Goal: Complete application form

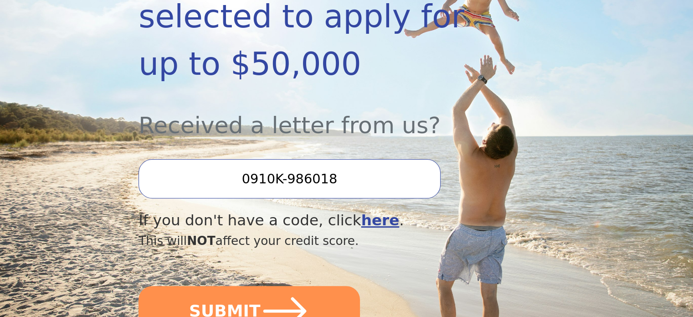
scroll to position [252, 0]
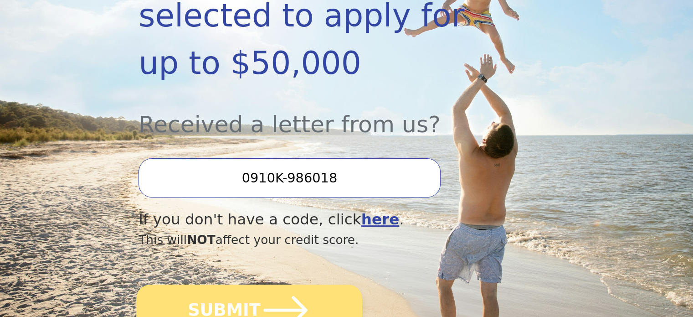
click at [265, 285] on icon "submit" at bounding box center [286, 310] width 50 height 50
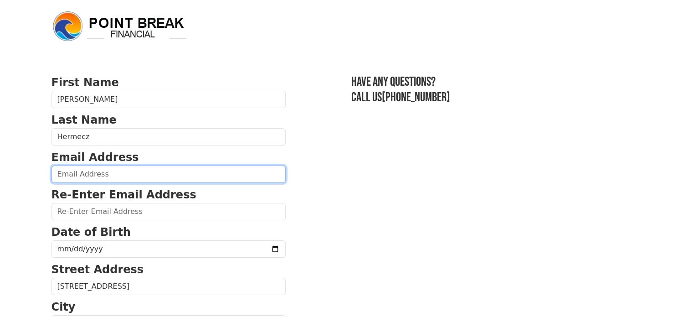
click at [177, 177] on input "email" at bounding box center [169, 173] width 234 height 17
type input "jamiehermecz@yahoo.com"
type input "(985) 347-7651"
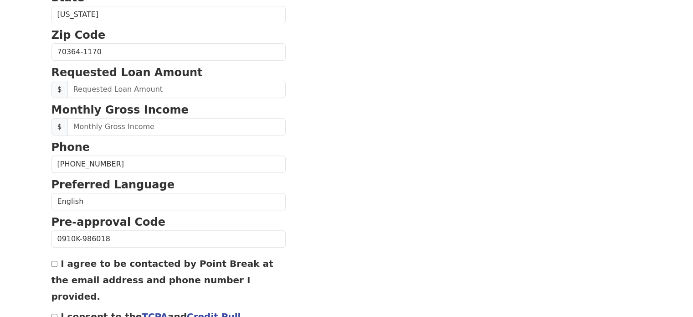
scroll to position [350, 0]
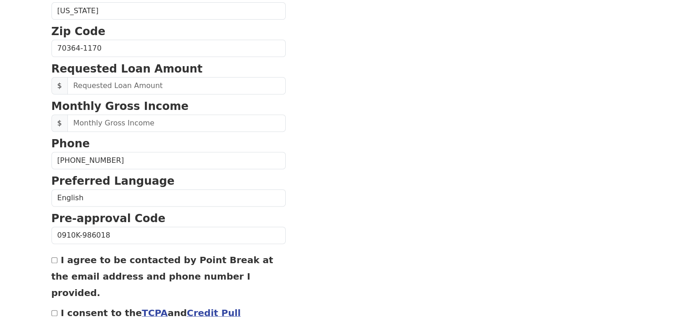
click at [363, 198] on section "First Name Jamie Last Name Hermecz Email Address jamiehermecz@yahoo.com Re-Ente…" at bounding box center [347, 49] width 591 height 650
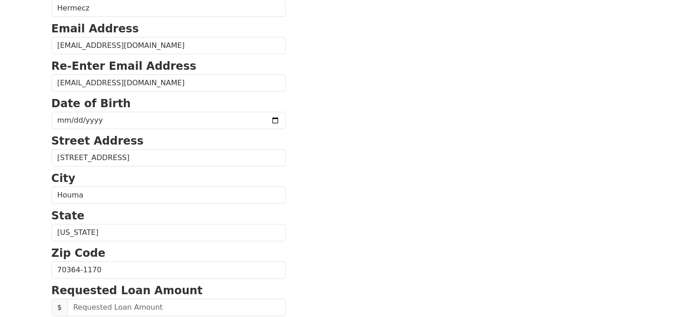
scroll to position [127, 0]
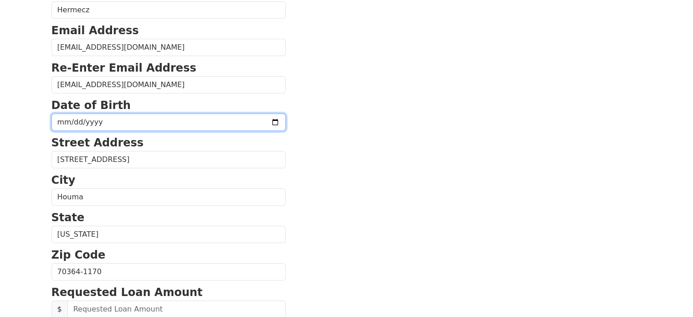
click at [64, 124] on input "date" at bounding box center [169, 121] width 234 height 17
type input "1985-05-09"
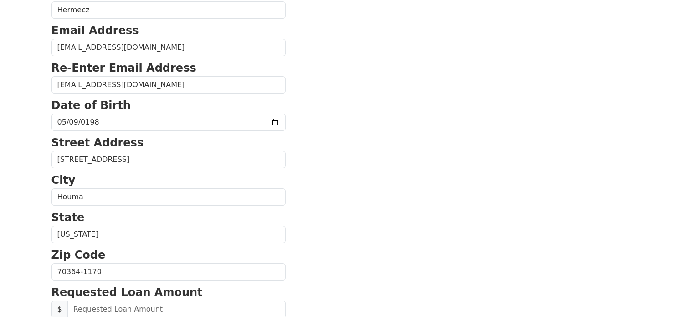
click at [347, 231] on section "First Name Jamie Last Name Hermecz Email Address jamiehermecz@yahoo.com Re-Ente…" at bounding box center [347, 273] width 591 height 650
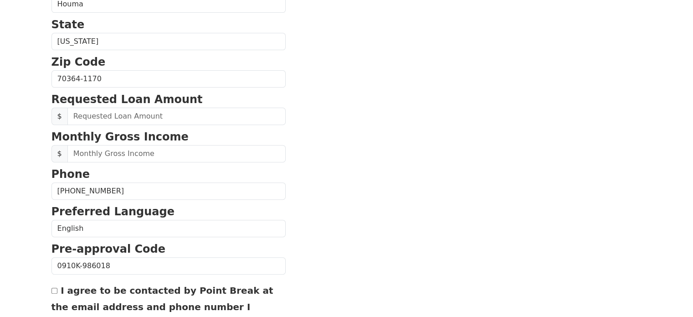
scroll to position [324, 0]
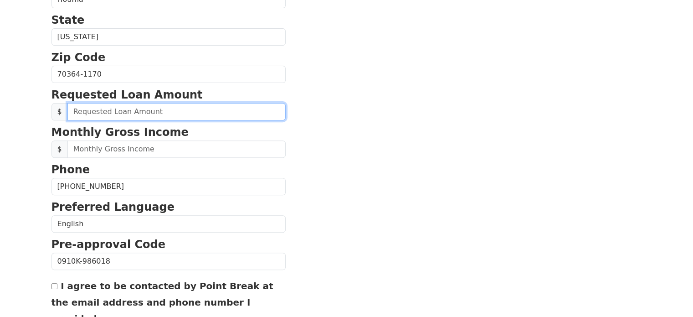
click at [162, 114] on input "text" at bounding box center [176, 111] width 218 height 17
type input "25,000.00"
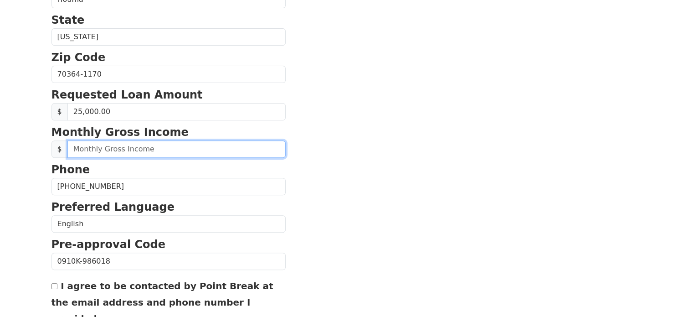
click at [150, 151] on input "text" at bounding box center [176, 148] width 218 height 17
type input "14,000.00"
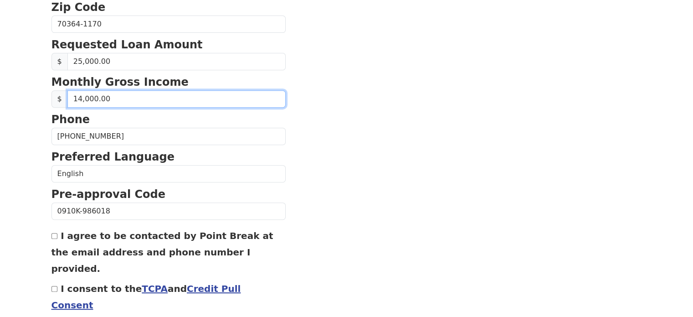
scroll to position [406, 0]
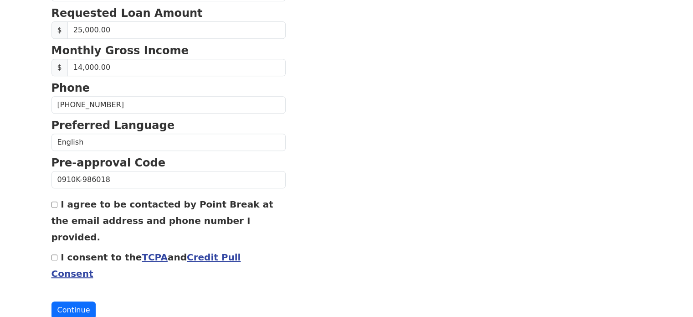
click at [54, 204] on input "I agree to be contacted by Point Break at the email address and phone number I …" at bounding box center [55, 204] width 6 height 6
checkbox input "true"
click at [54, 254] on input "I consent to the TCPA and Credit Pull Consent" at bounding box center [55, 257] width 6 height 6
checkbox input "true"
click at [75, 301] on button "Continue" at bounding box center [74, 309] width 45 height 17
